Goal: Use online tool/utility: Utilize a website feature to perform a specific function

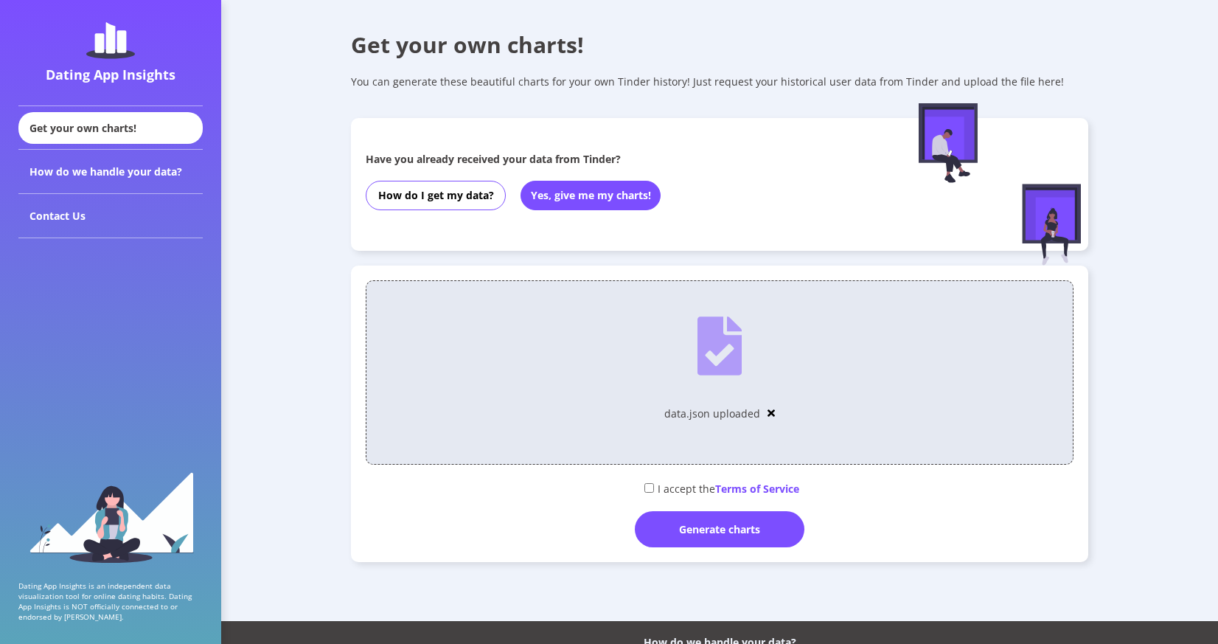
scroll to position [80, 0]
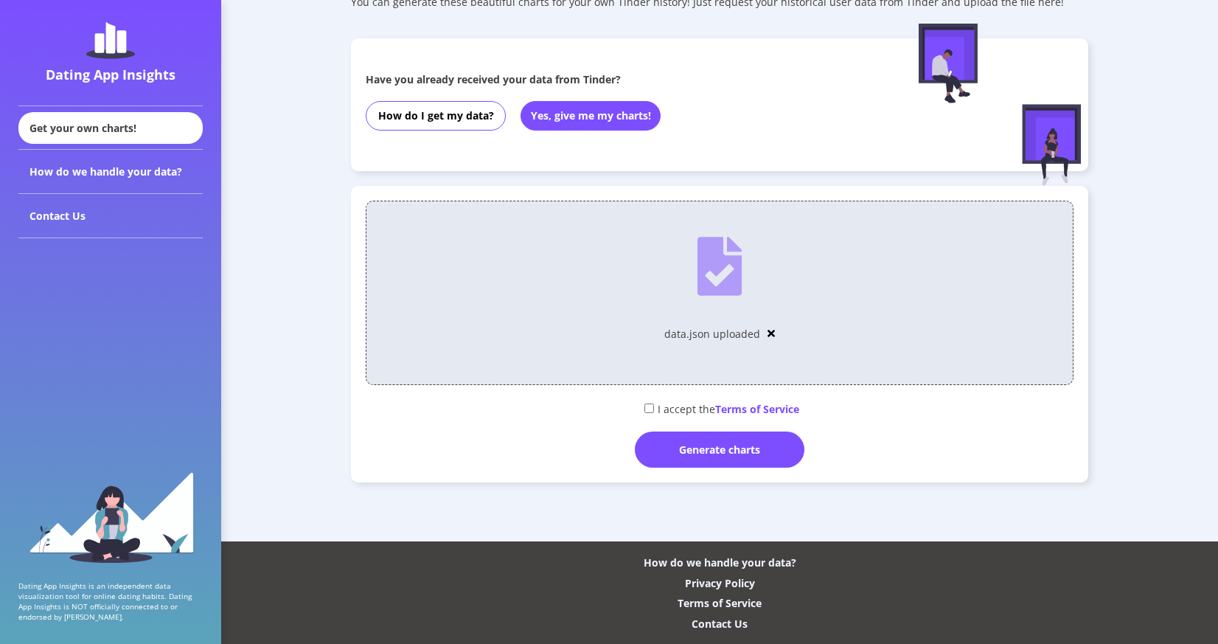
click at [644, 410] on input "checkbox" at bounding box center [649, 408] width 10 height 10
checkbox input "true"
click at [696, 439] on div "Generate charts" at bounding box center [720, 449] width 170 height 36
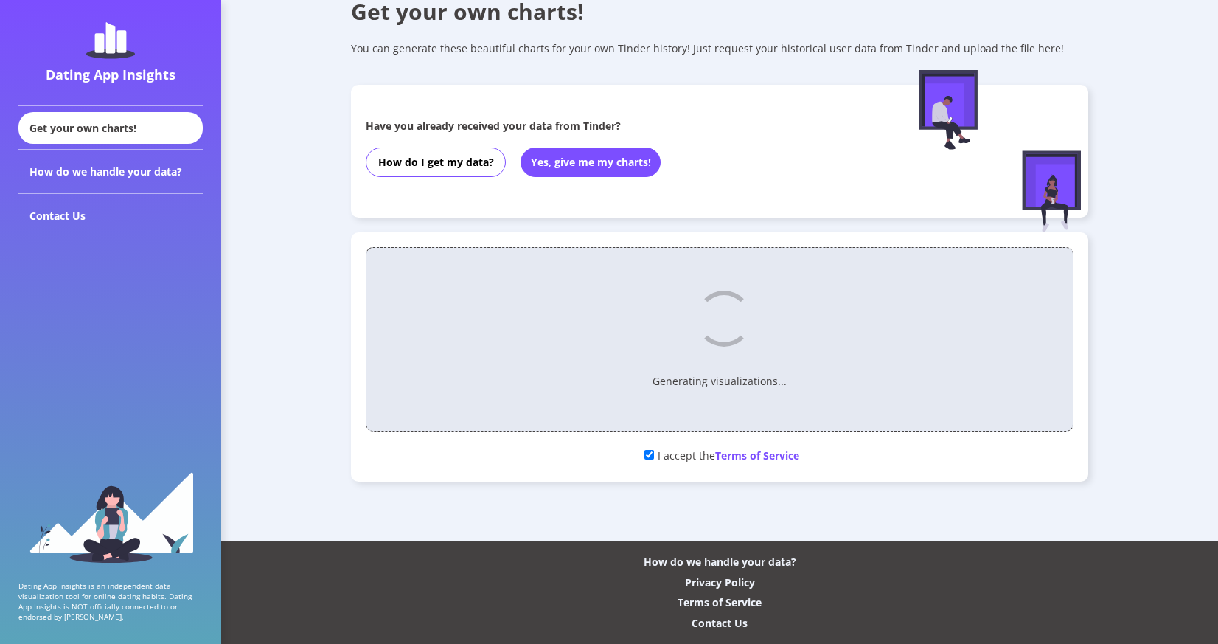
scroll to position [32, 0]
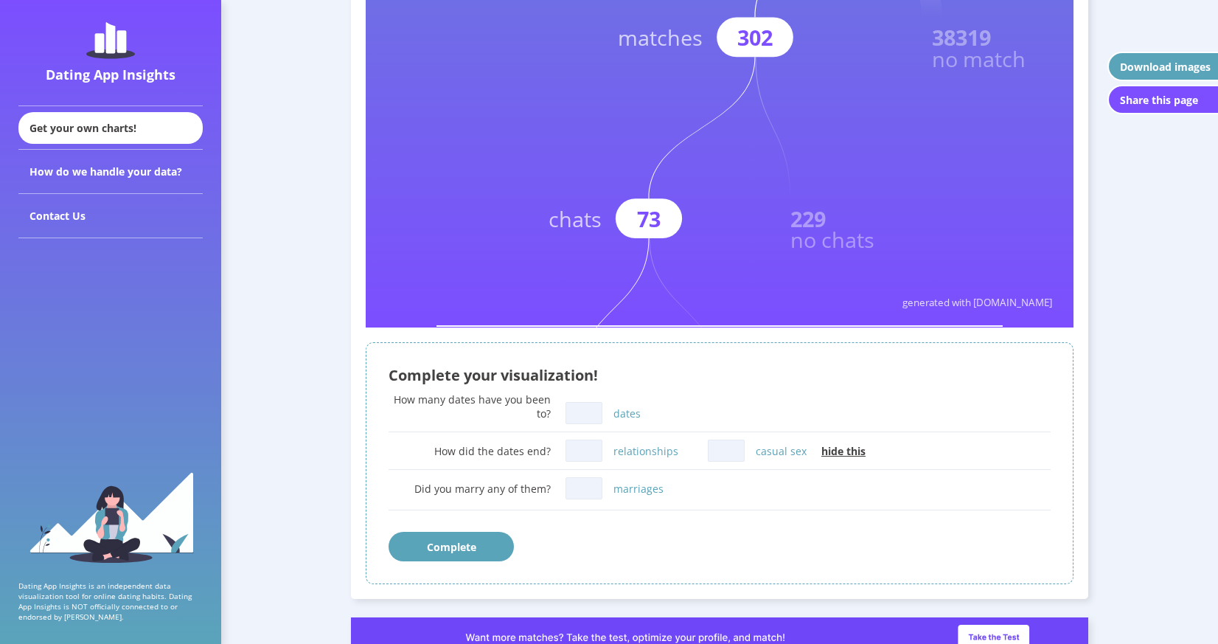
scroll to position [647, 0]
click at [574, 411] on input "dates" at bounding box center [584, 413] width 37 height 22
type input "0"
click at [588, 455] on input "relationships" at bounding box center [584, 450] width 37 height 22
type input "0"
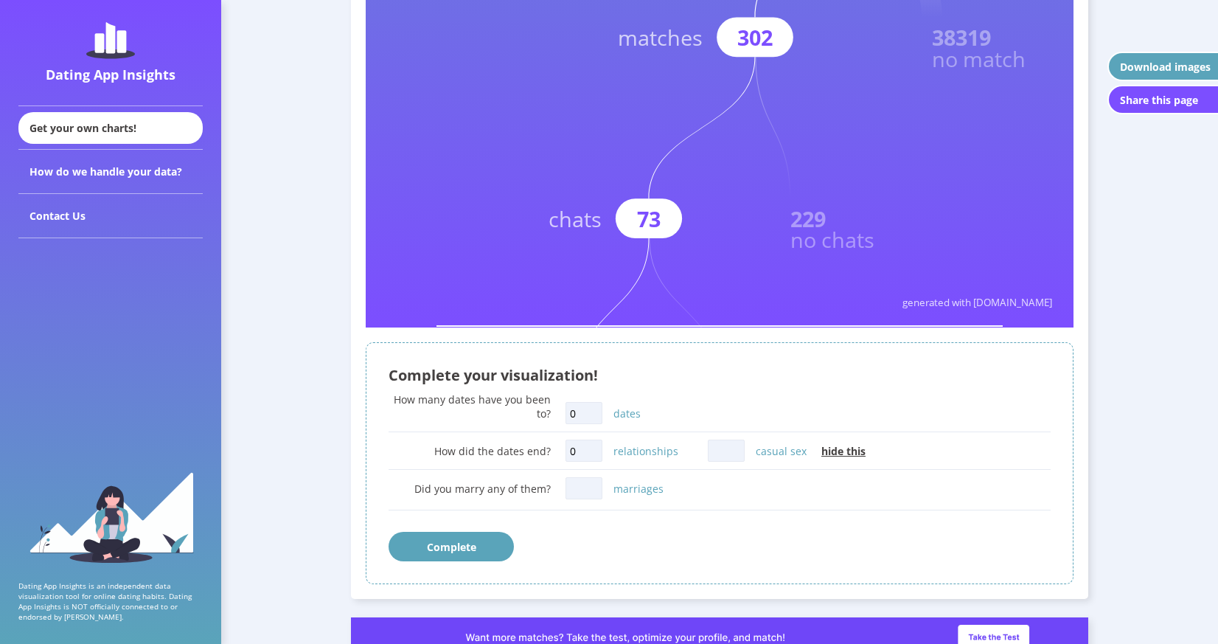
click at [729, 449] on input "casual sex" at bounding box center [726, 450] width 37 height 22
type input "0"
click at [575, 496] on input "marriages" at bounding box center [584, 488] width 37 height 22
type input "0"
click at [509, 546] on button "Complete" at bounding box center [451, 546] width 125 height 29
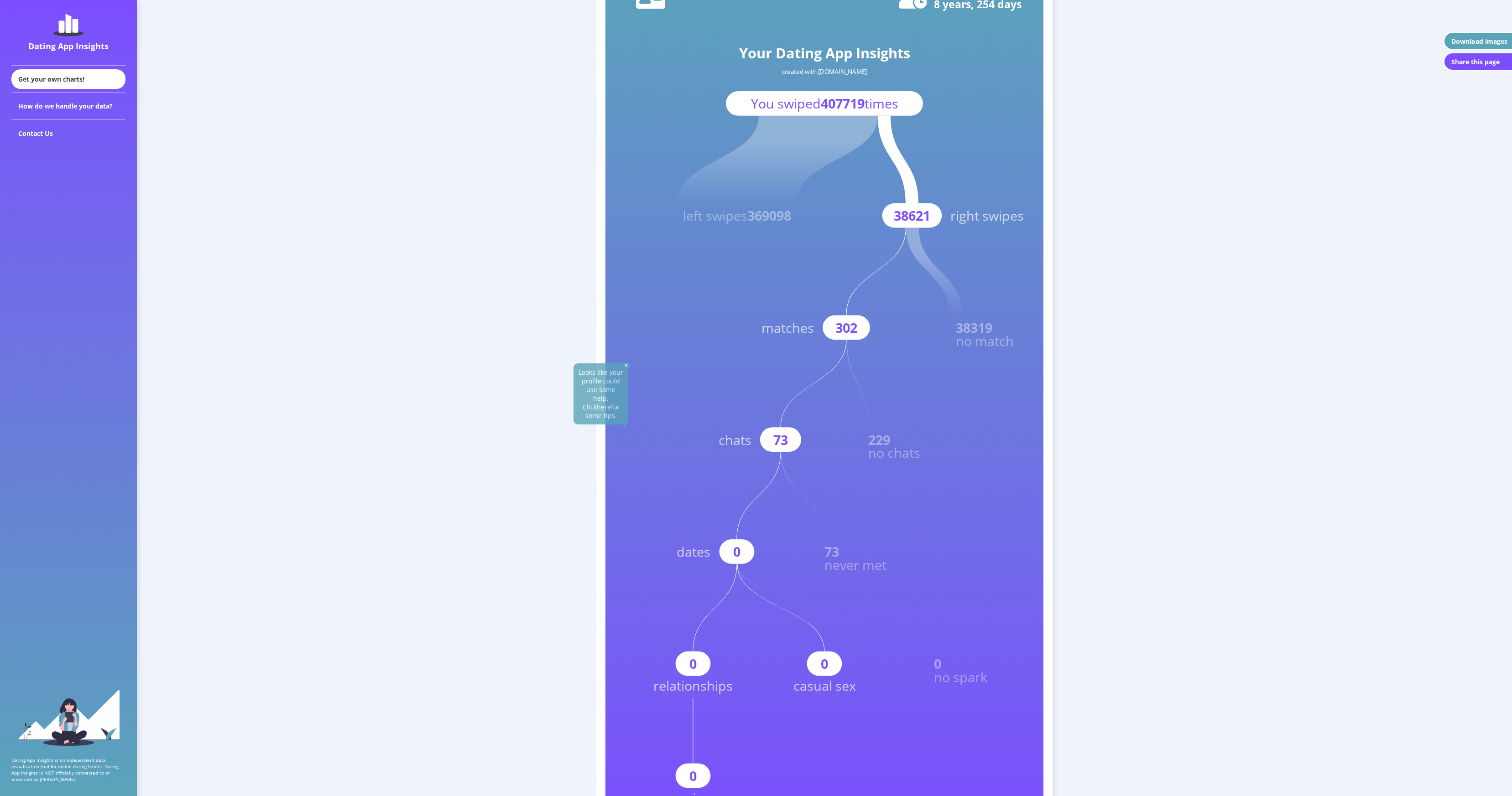
scroll to position [103, 0]
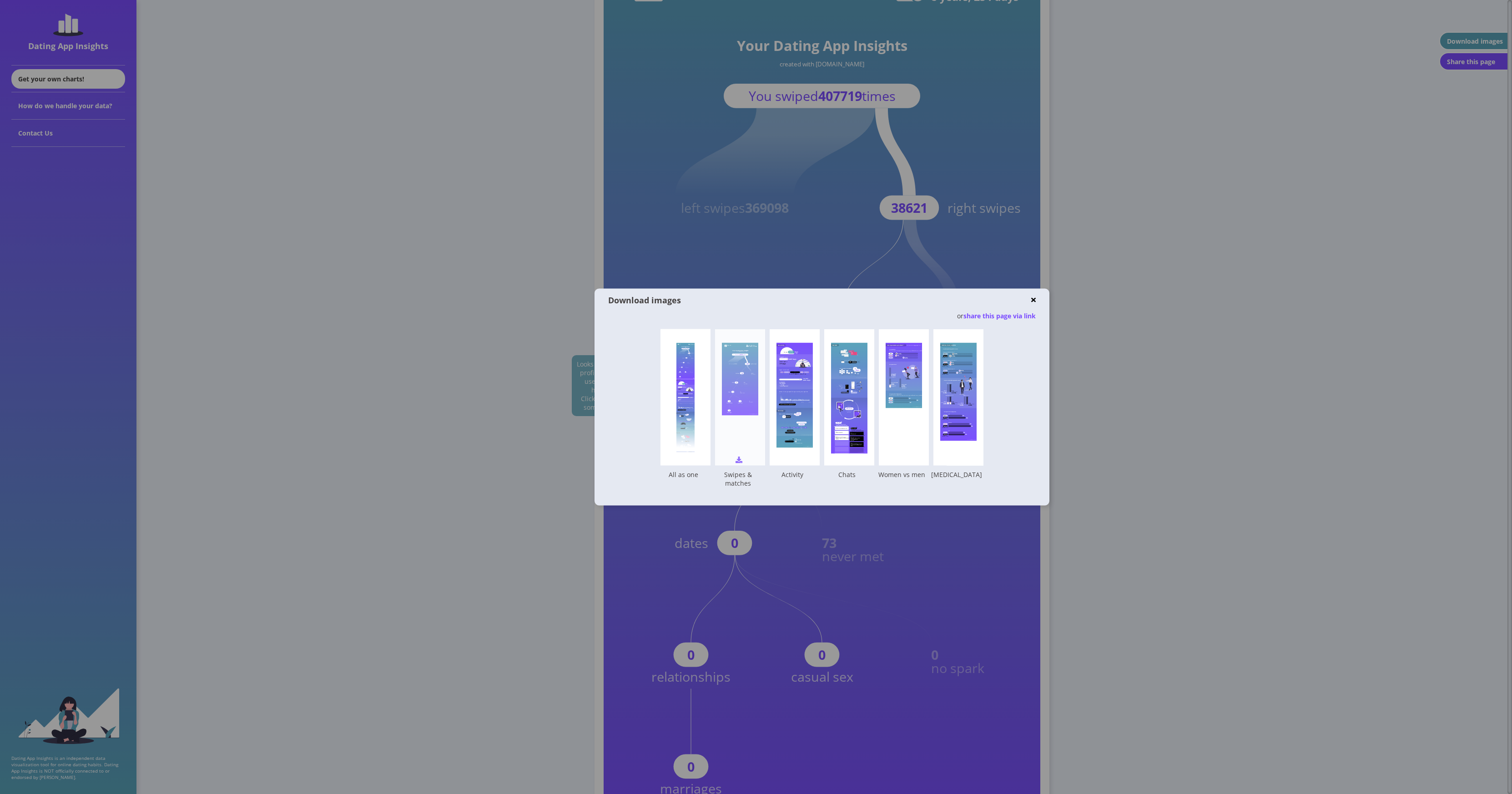
click at [728, 372] on rect at bounding box center [740, 379] width 36 height 73
click at [688, 397] on div at bounding box center [685, 397] width 18 height 109
click at [751, 397] on rect at bounding box center [795, 395] width 36 height 105
click at [751, 397] on rect at bounding box center [849, 399] width 36 height 111
click at [751, 397] on div "How do you measure up to others? * * based on other Dating App Insights users A…" at bounding box center [904, 397] width 50 height 136
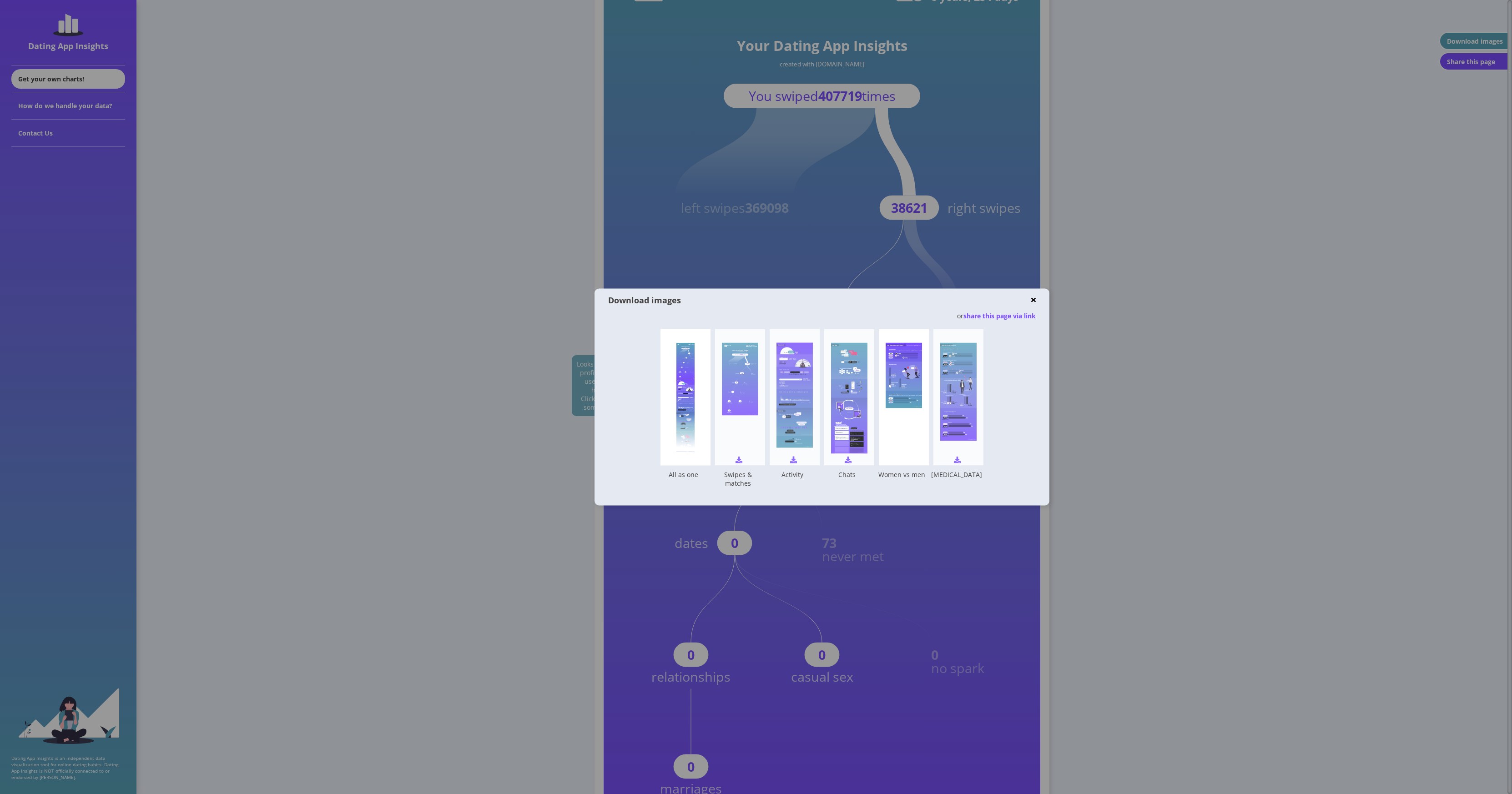
click at [751, 397] on rect at bounding box center [958, 392] width 36 height 98
click at [751, 257] on div at bounding box center [756, 397] width 1512 height 794
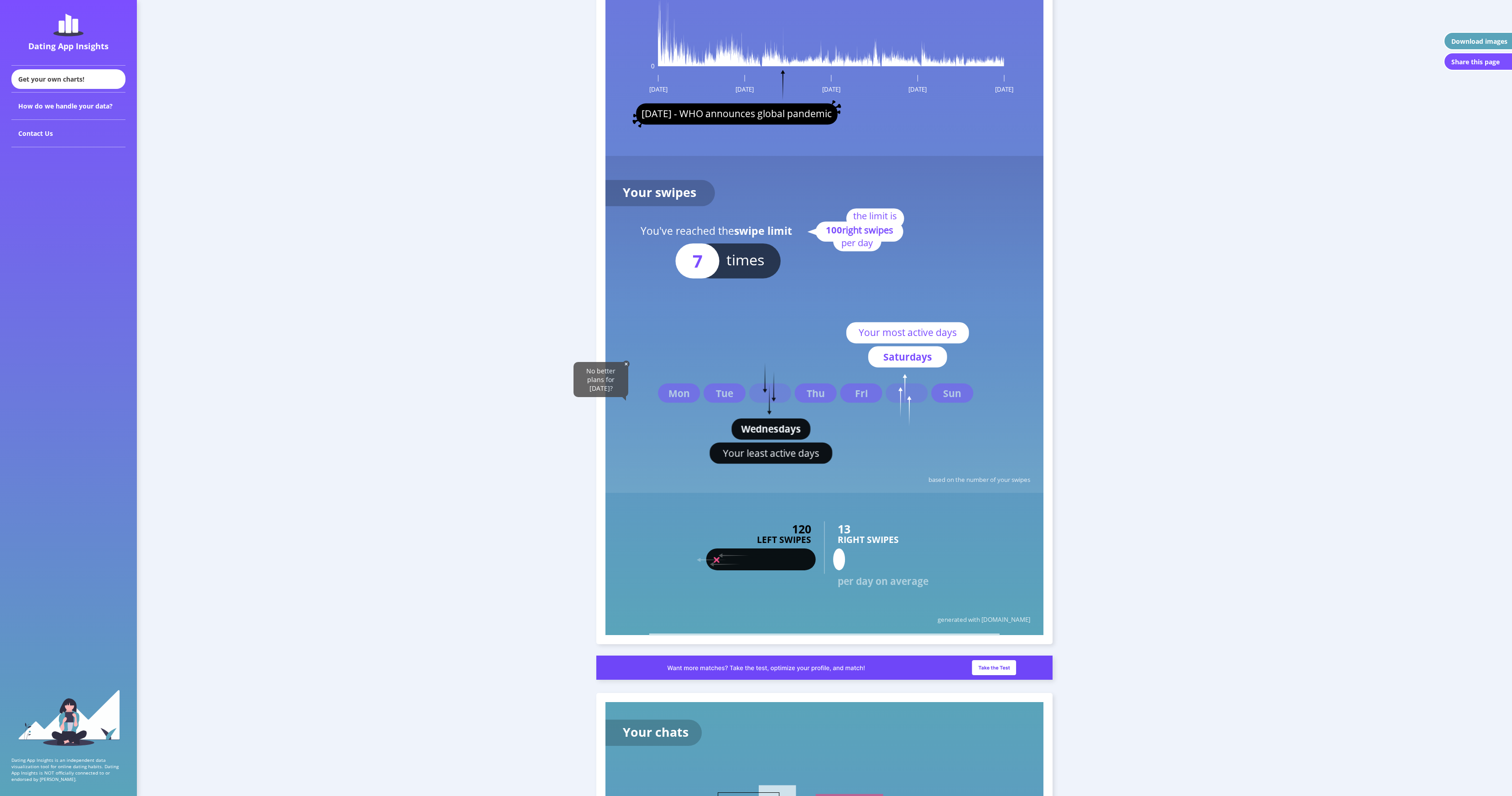
scroll to position [1852, 0]
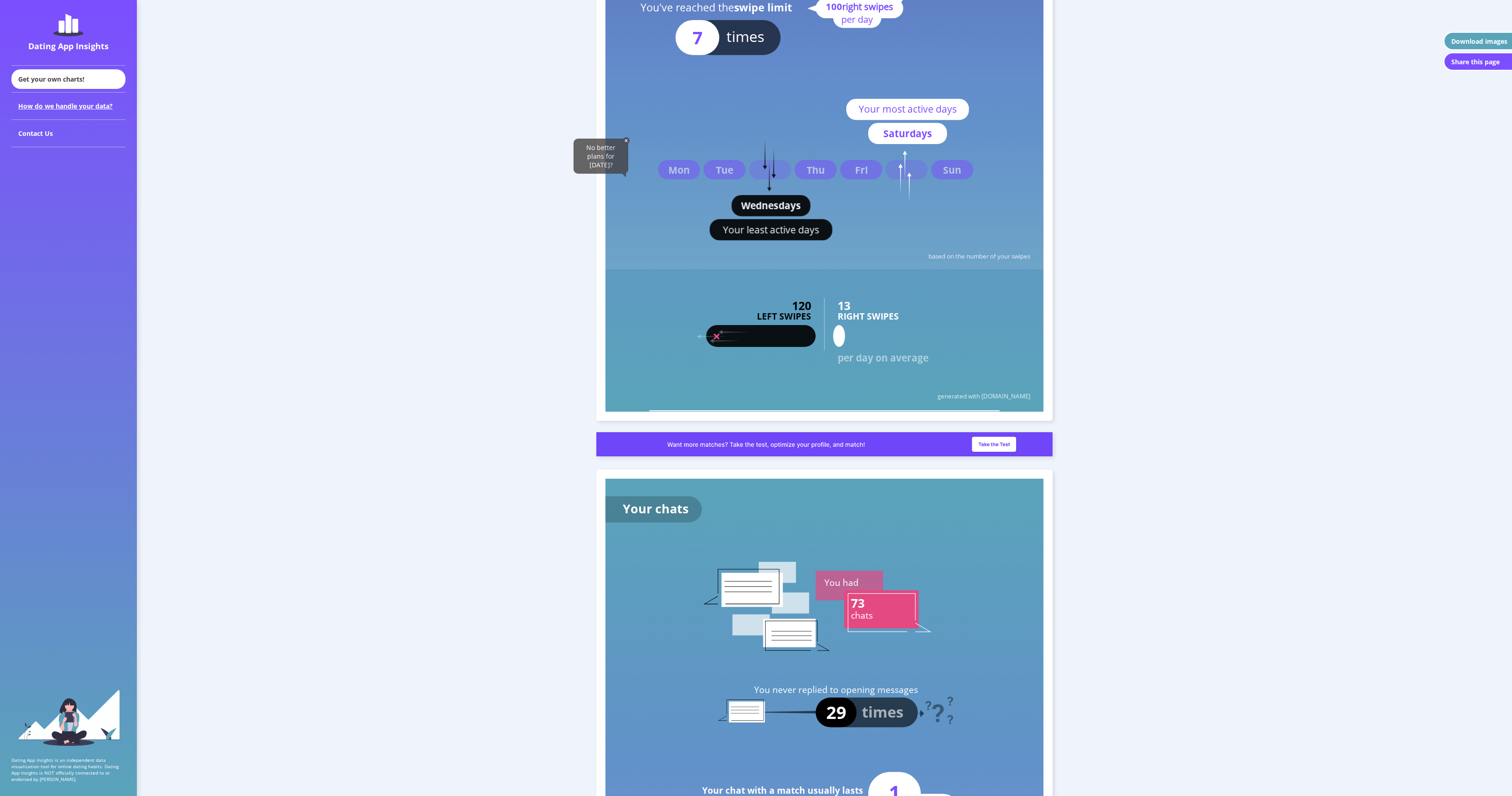
click at [42, 98] on div "How do we handle your data?" at bounding box center [68, 106] width 114 height 27
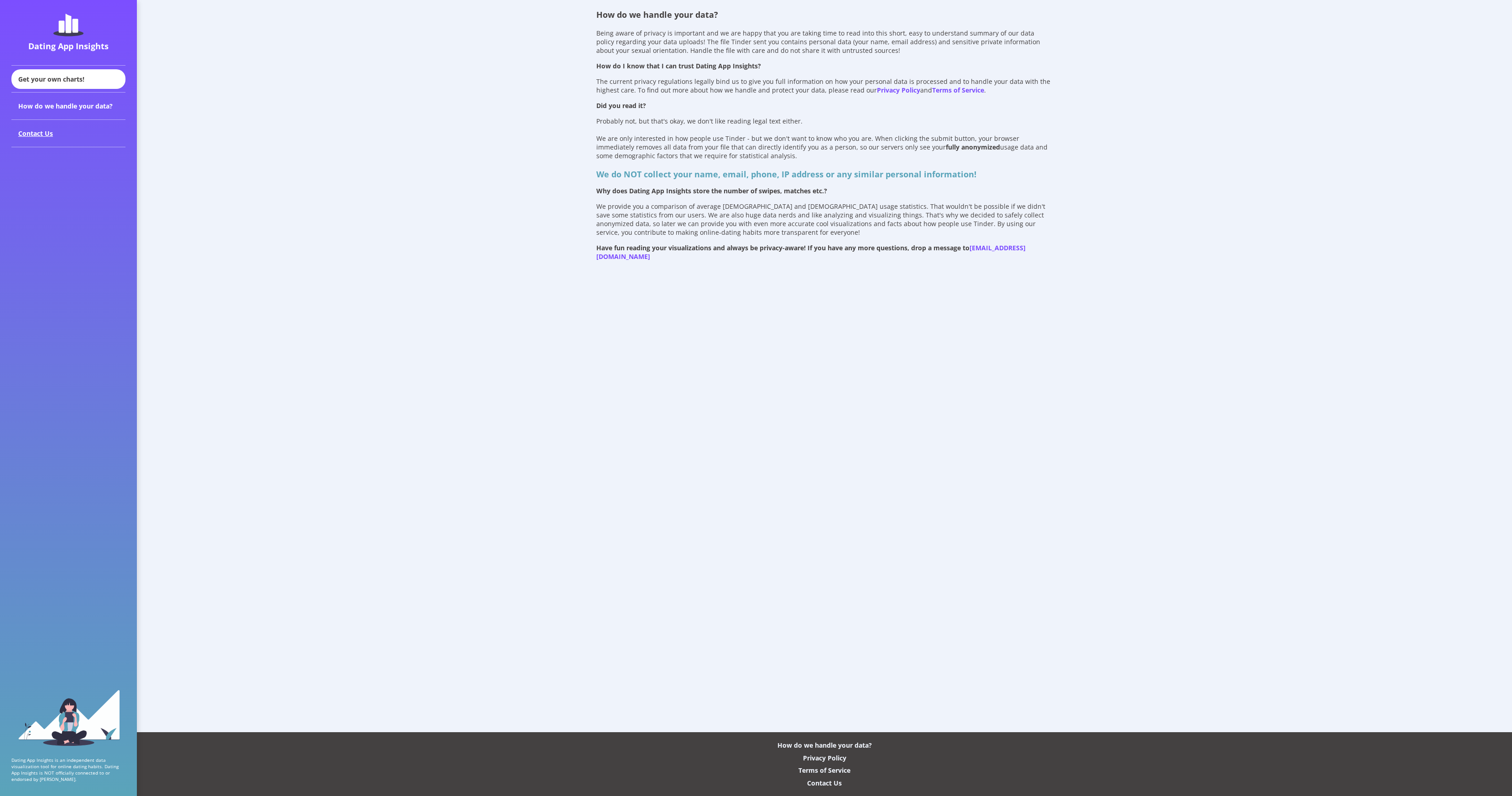
click at [59, 137] on div "Contact Us" at bounding box center [68, 134] width 114 height 27
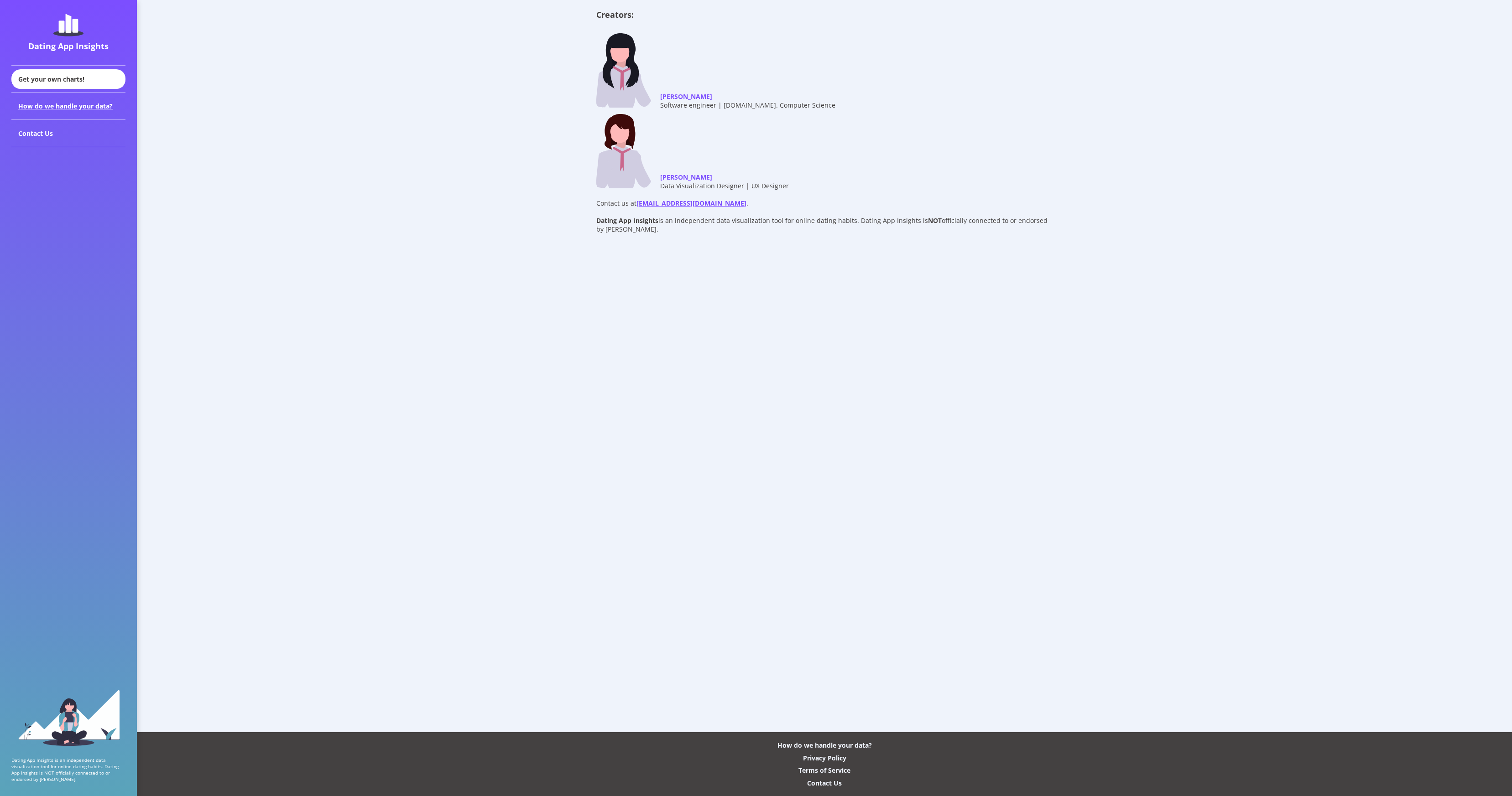
click at [45, 102] on div "How do we handle your data?" at bounding box center [68, 106] width 114 height 27
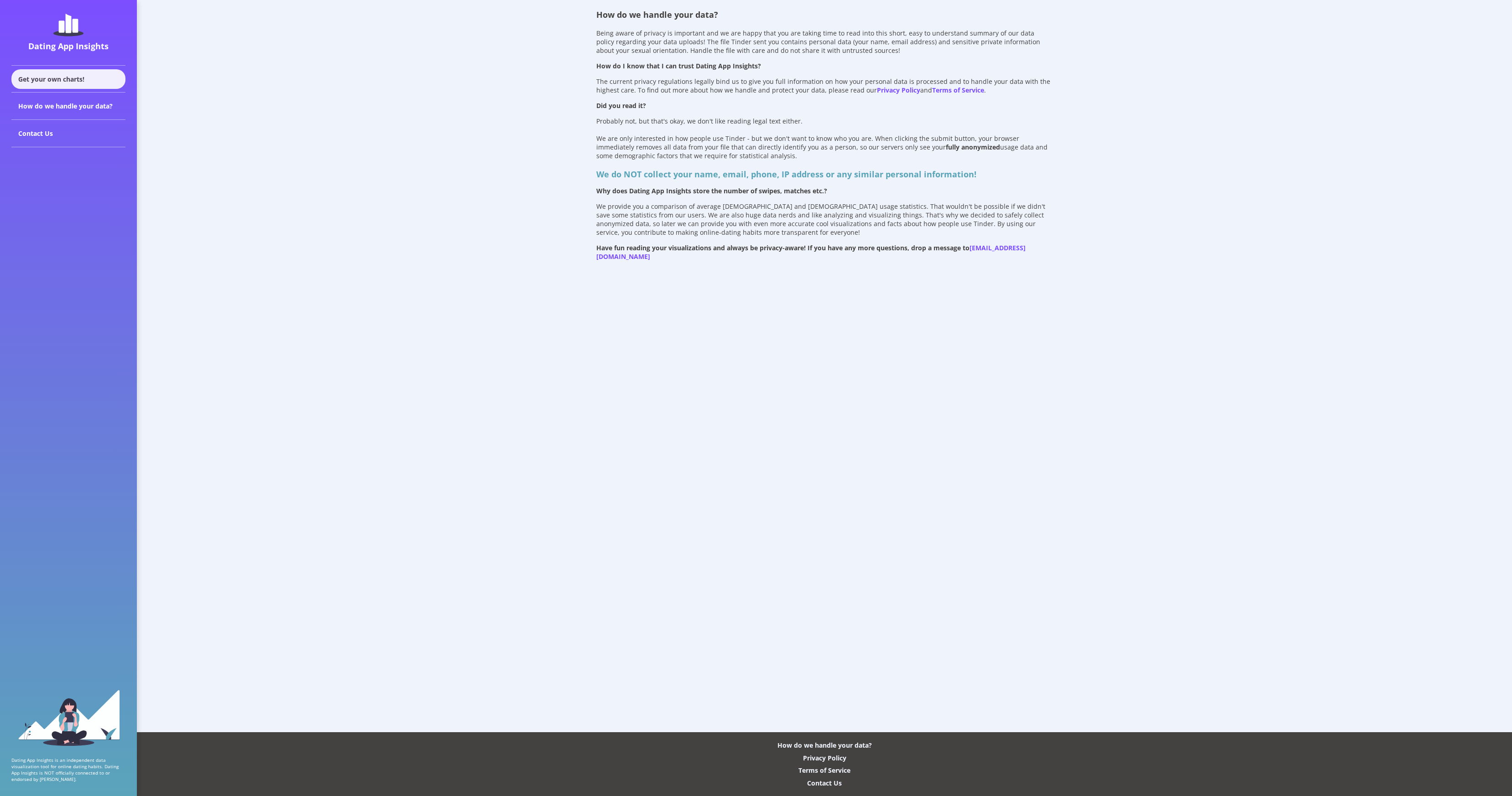
click at [65, 79] on div "Get your own charts!" at bounding box center [68, 79] width 114 height 20
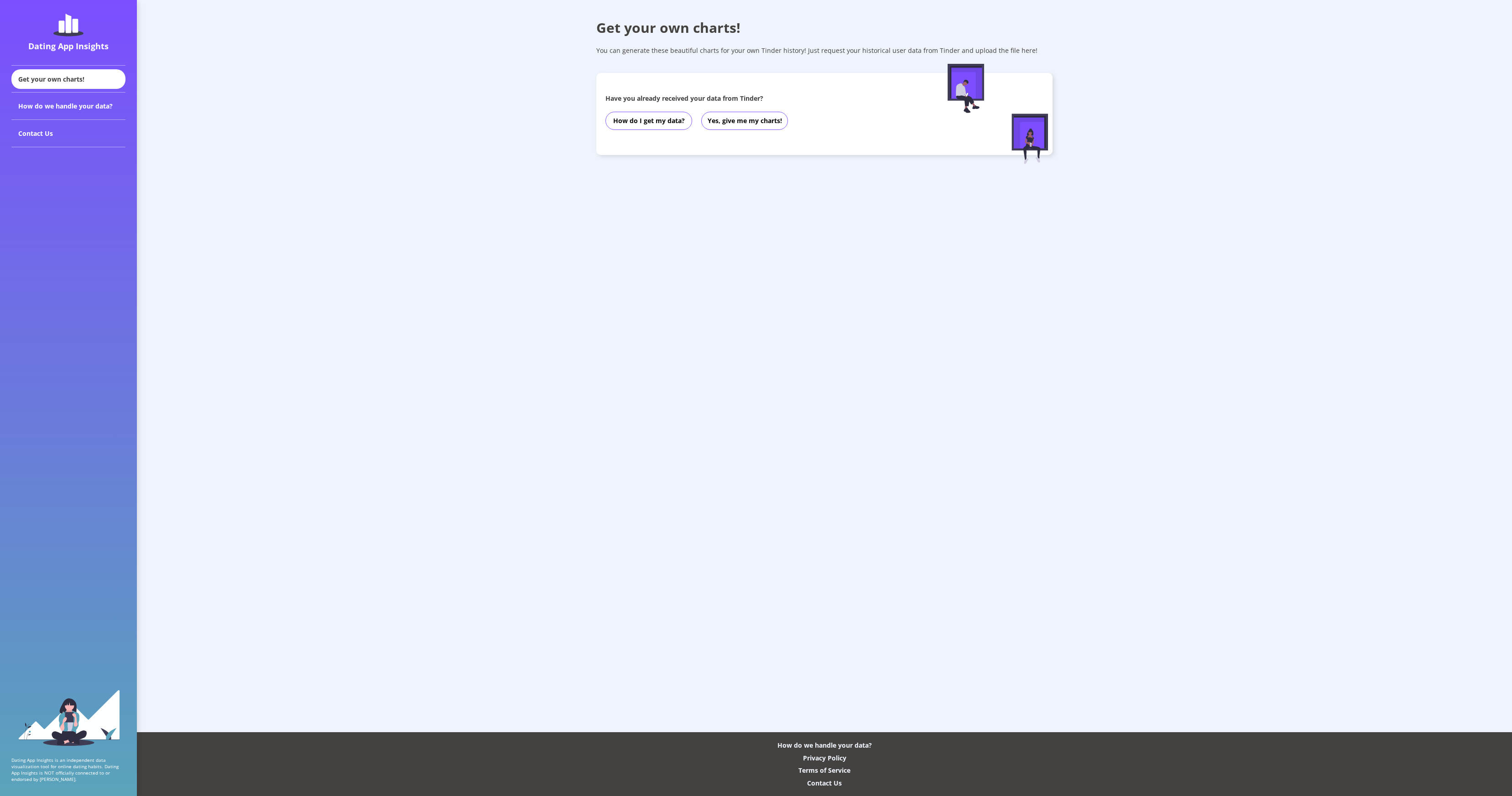
click at [90, 45] on div "Dating App Insights" at bounding box center [68, 46] width 110 height 11
